Goal: Find specific page/section: Find specific page/section

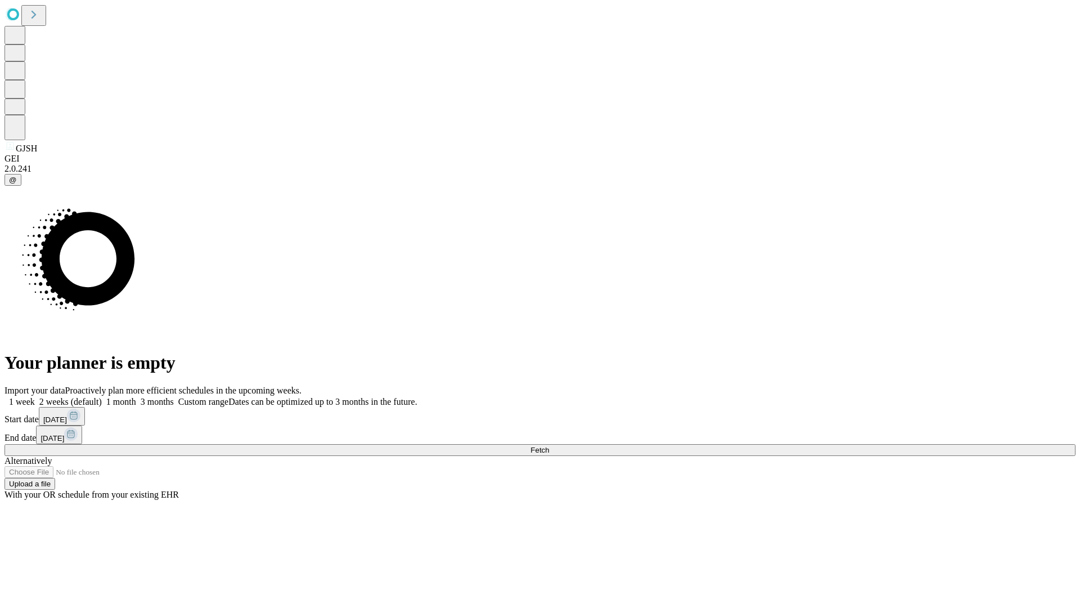
click at [549, 446] on span "Fetch" at bounding box center [540, 450] width 19 height 8
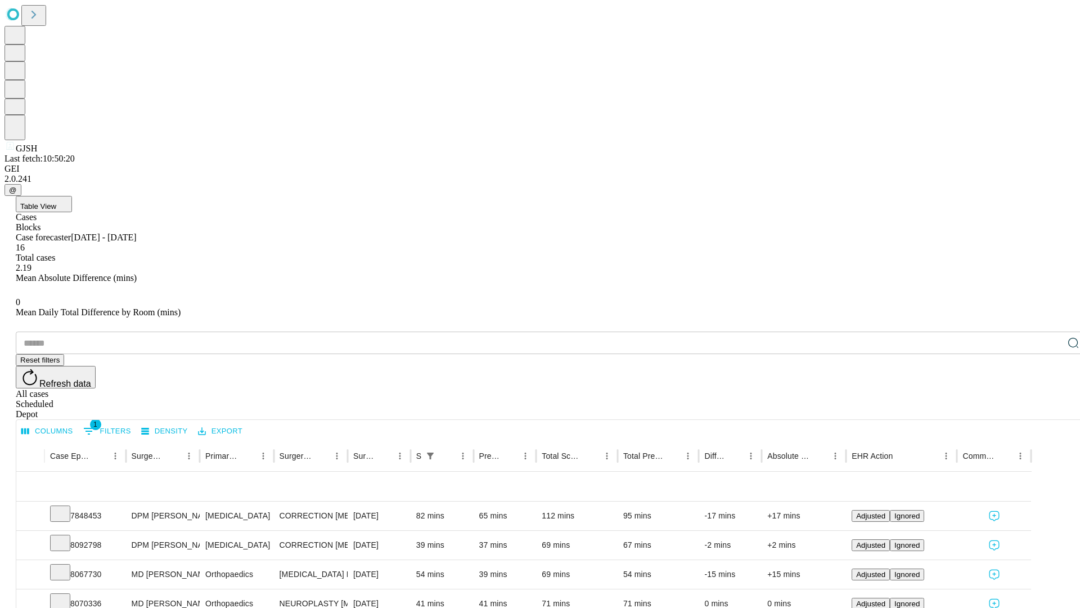
scroll to position [37, 0]
click at [66, 507] on icon at bounding box center [60, 512] width 11 height 11
